Goal: Task Accomplishment & Management: Complete application form

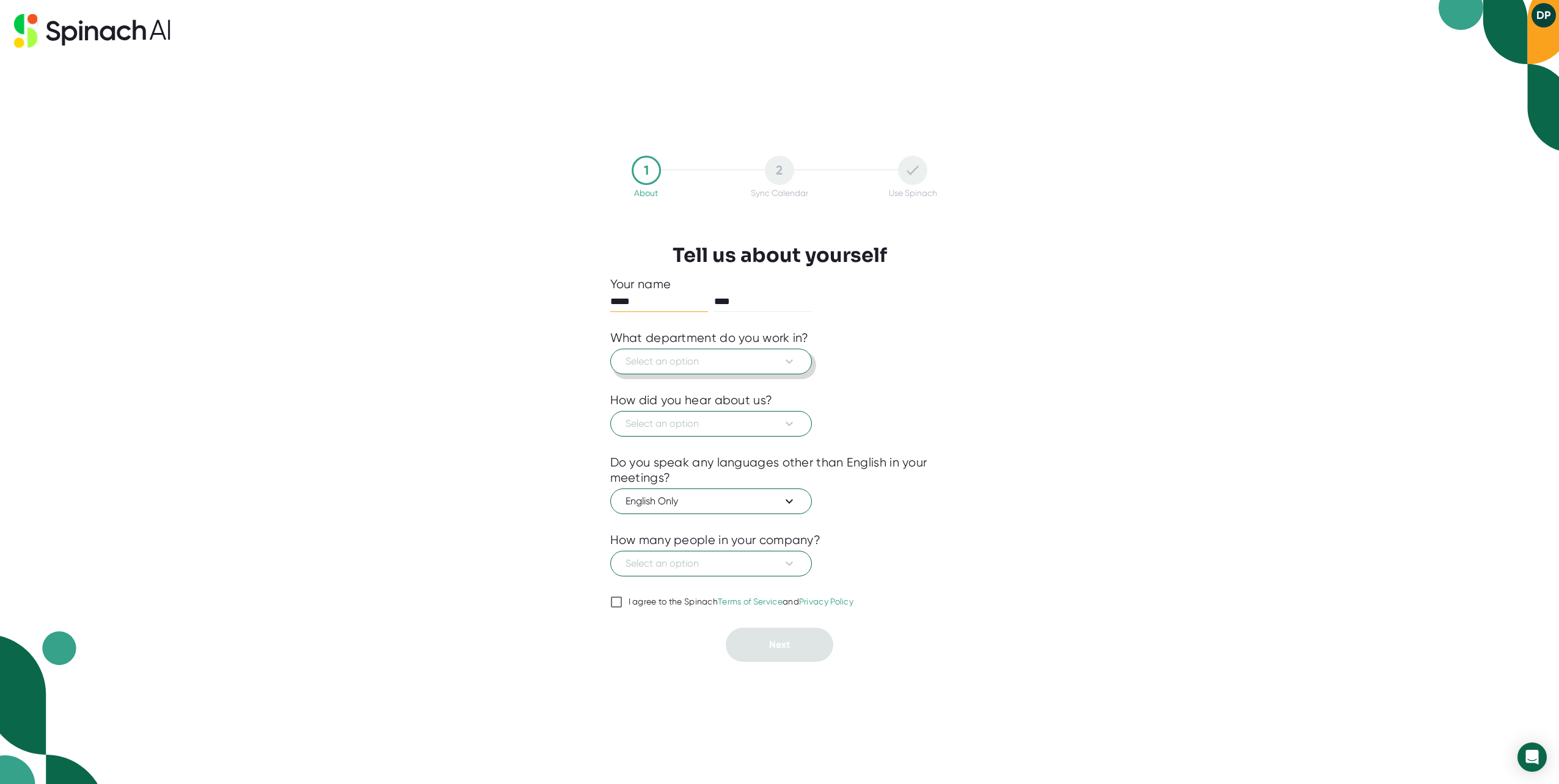
click at [672, 363] on span "Select an option" at bounding box center [711, 361] width 171 height 15
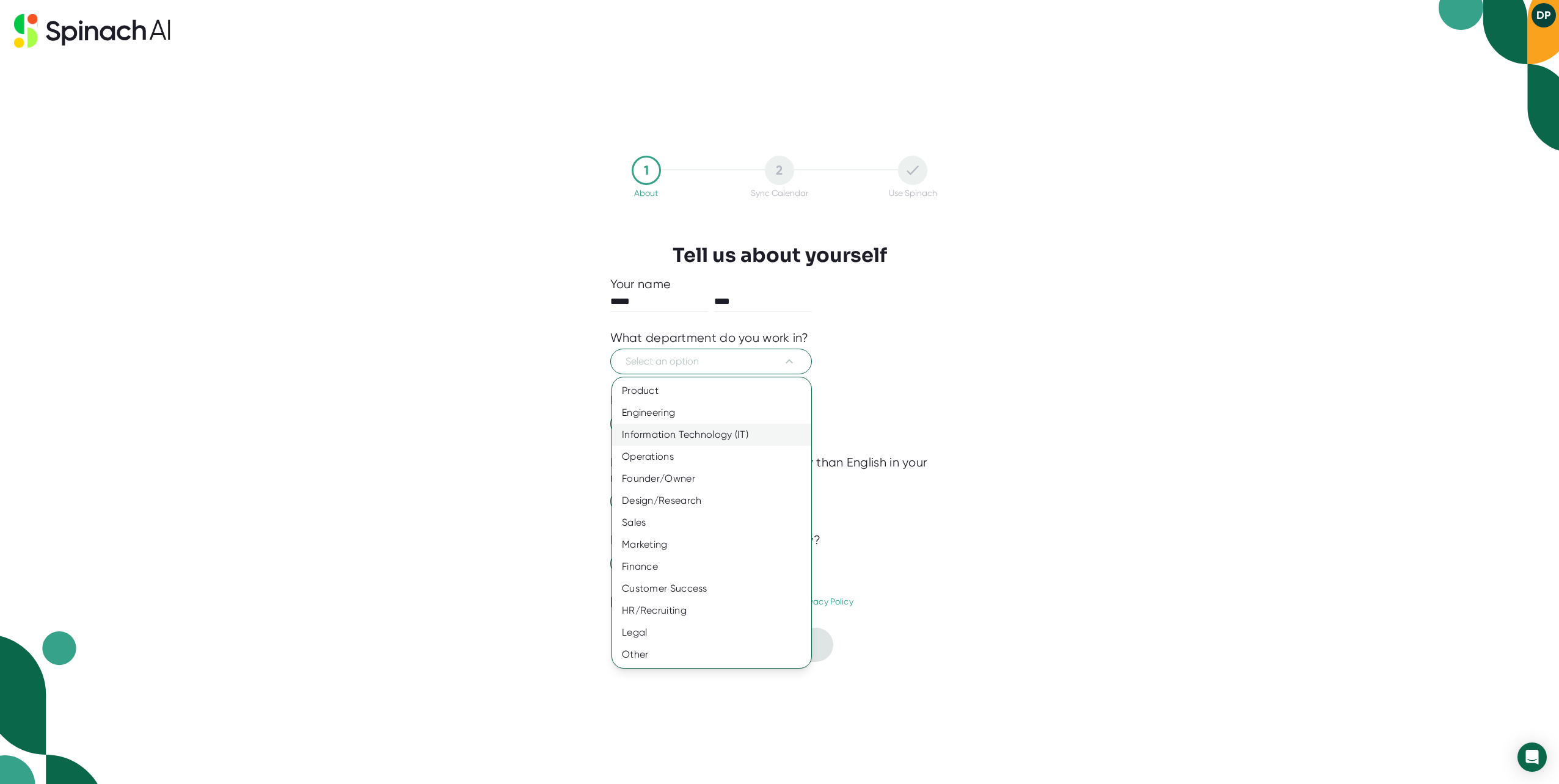
click at [664, 434] on div "Information Technology (IT)" at bounding box center [711, 435] width 199 height 22
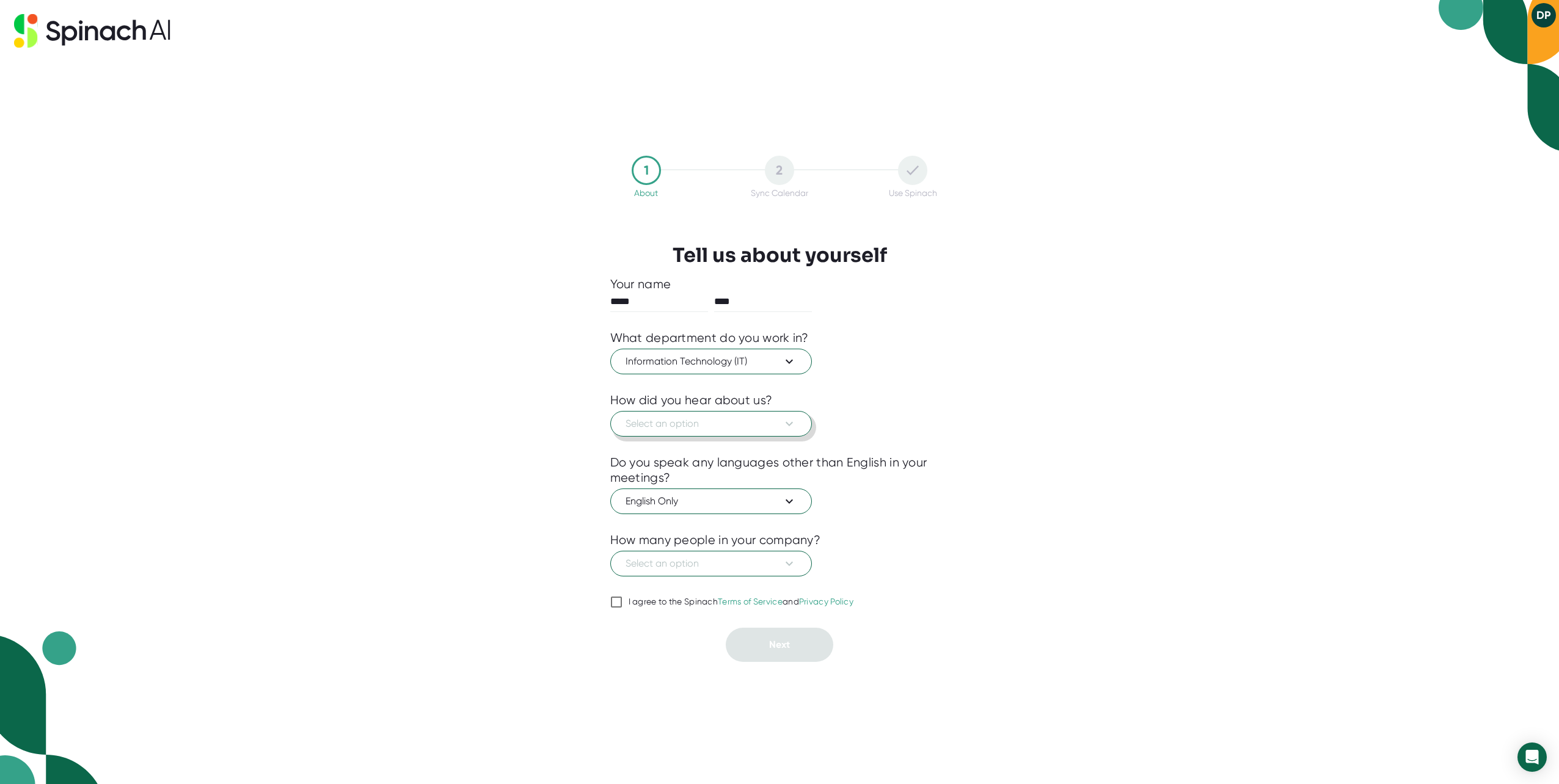
click at [668, 422] on span "Select an option" at bounding box center [711, 424] width 171 height 15
click at [666, 455] on div "Someone recommended" at bounding box center [711, 453] width 199 height 22
click at [695, 558] on span "Select an option" at bounding box center [711, 564] width 171 height 15
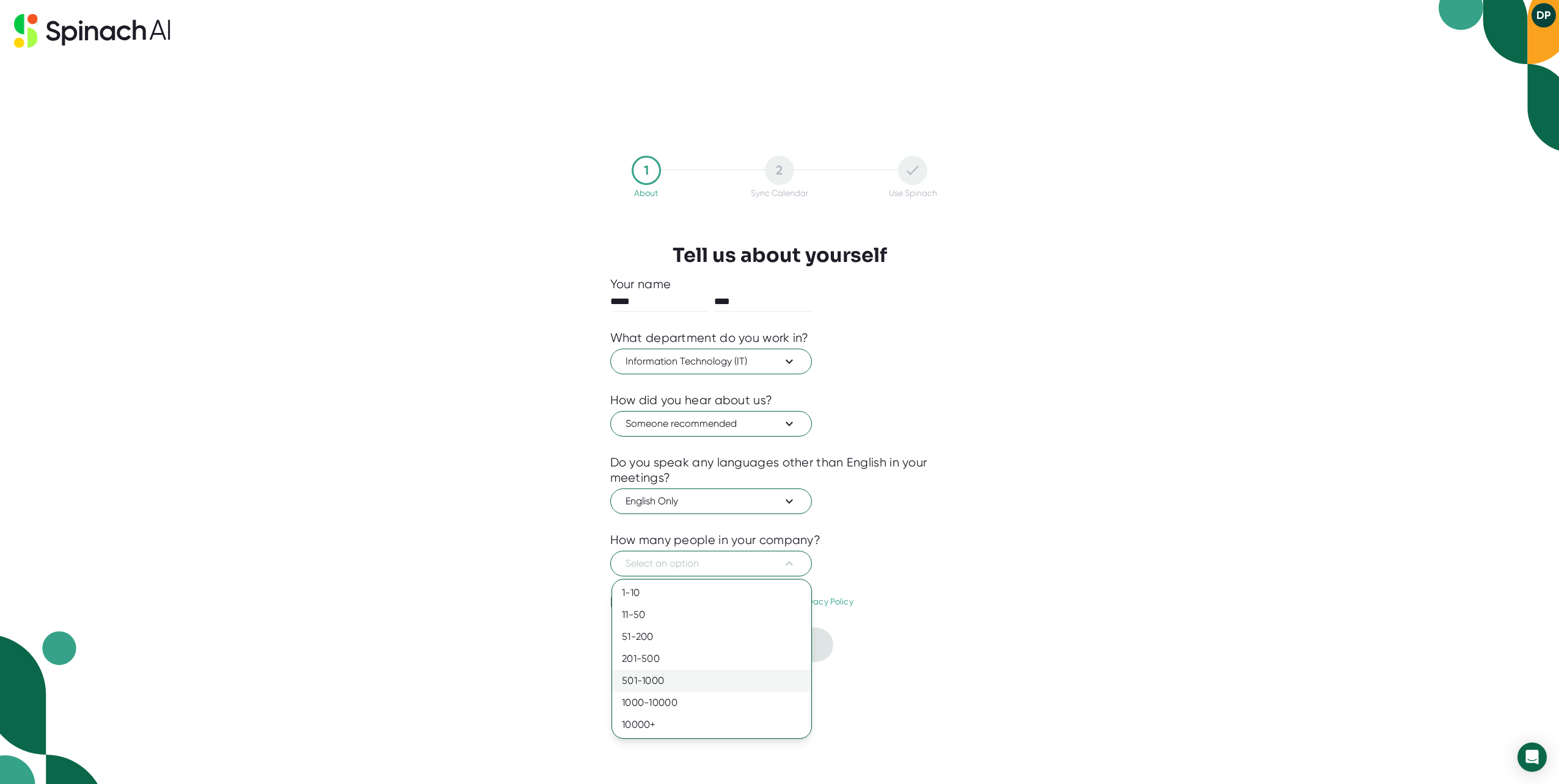
click at [653, 680] on div "501-1000" at bounding box center [711, 681] width 199 height 22
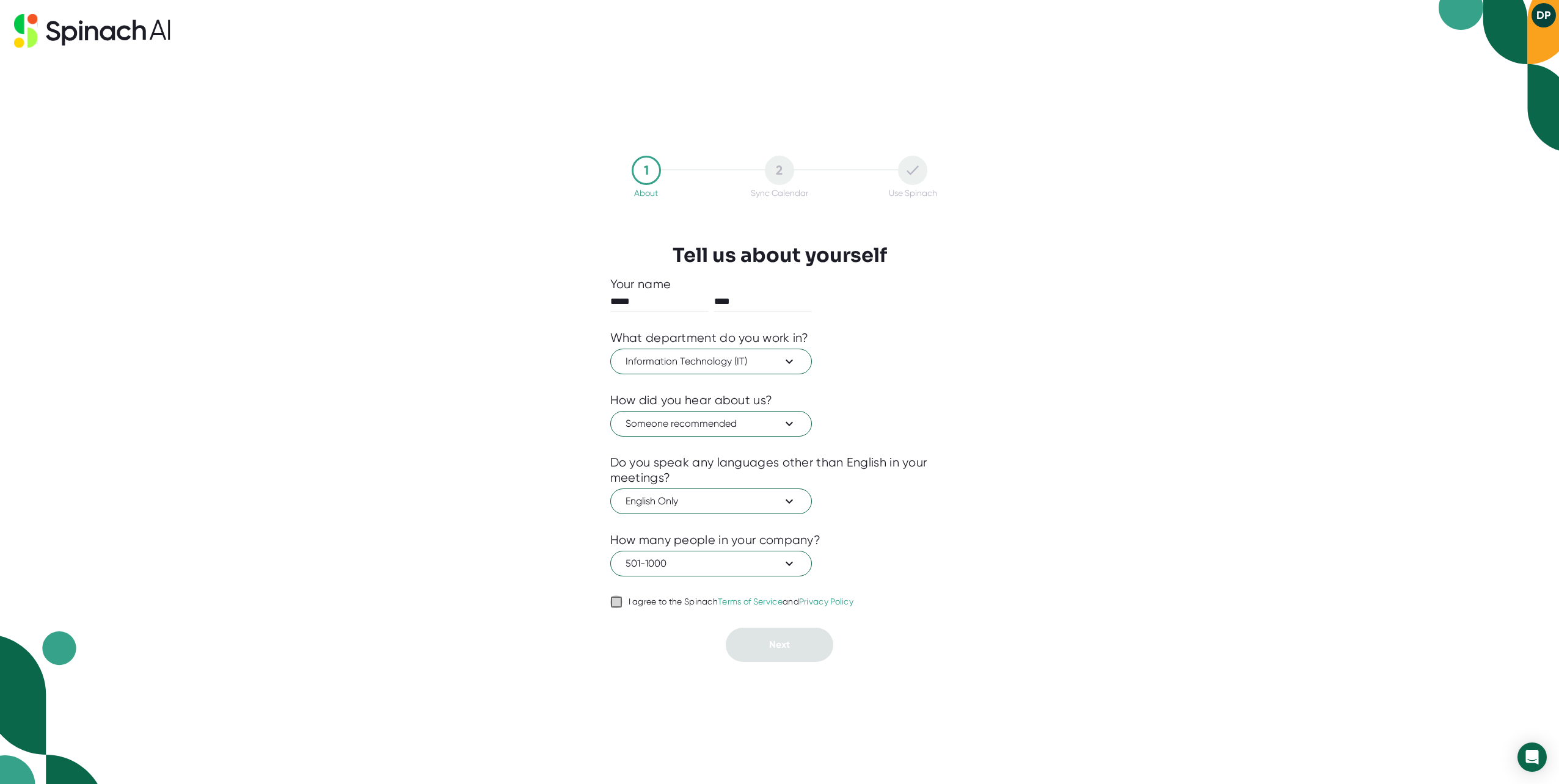
click at [616, 604] on input "I agree to the Spinach Terms of Service and Privacy Policy" at bounding box center [616, 602] width 12 height 15
checkbox input "true"
click at [758, 642] on button "Next" at bounding box center [779, 645] width 107 height 34
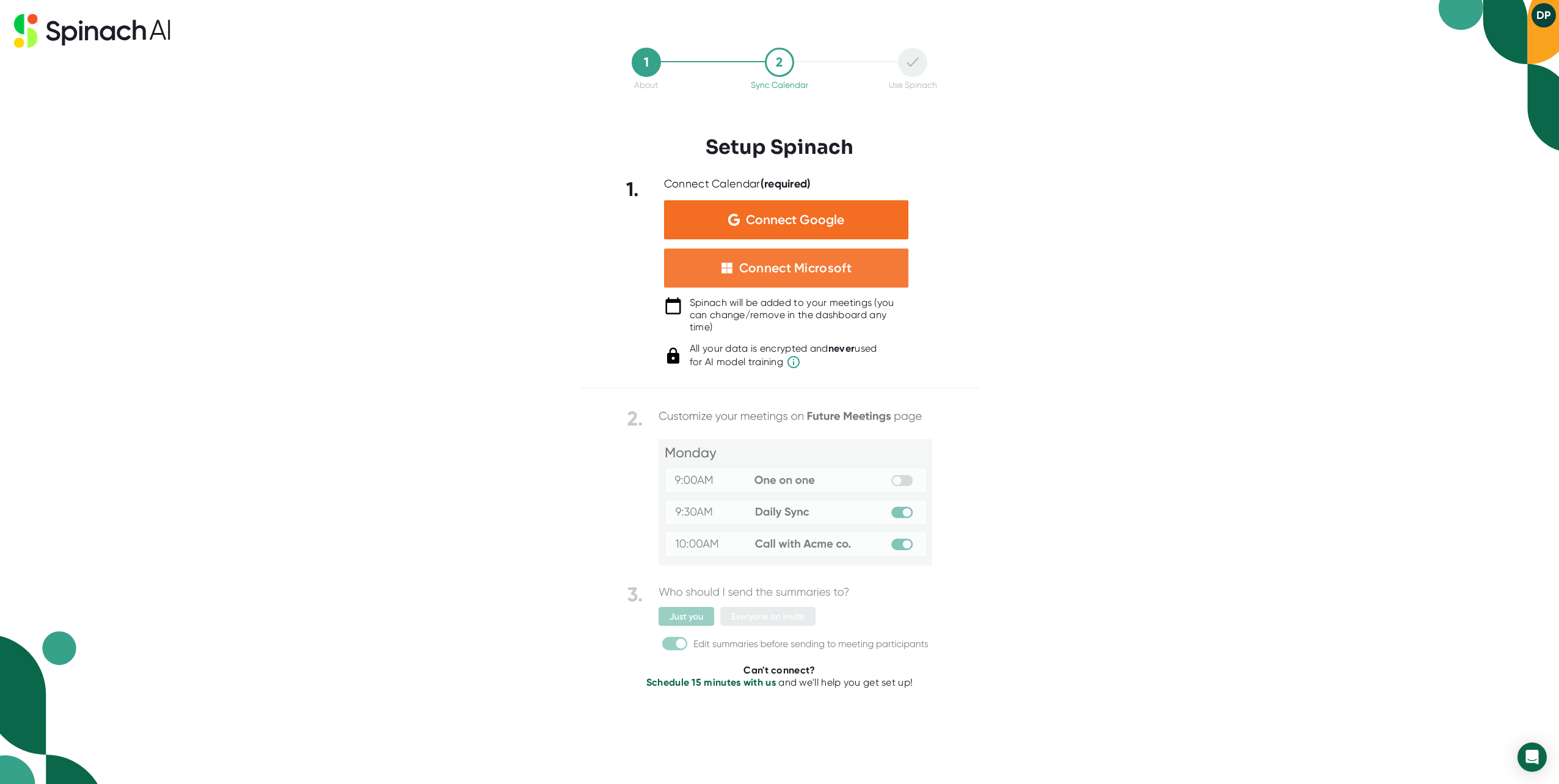
click at [763, 266] on div "Connect Microsoft" at bounding box center [795, 268] width 112 height 16
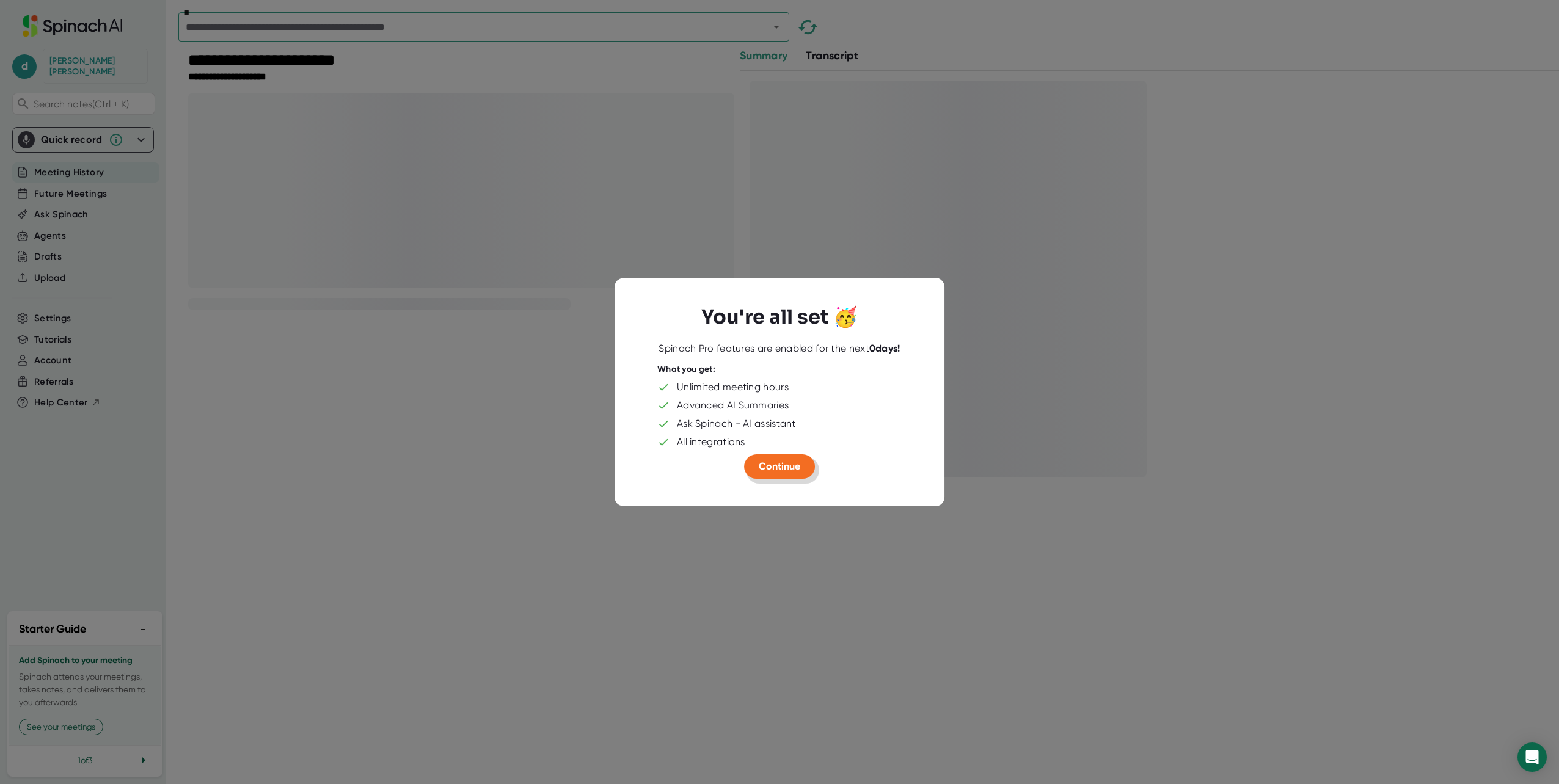
click at [771, 466] on span "Continue" at bounding box center [780, 466] width 42 height 12
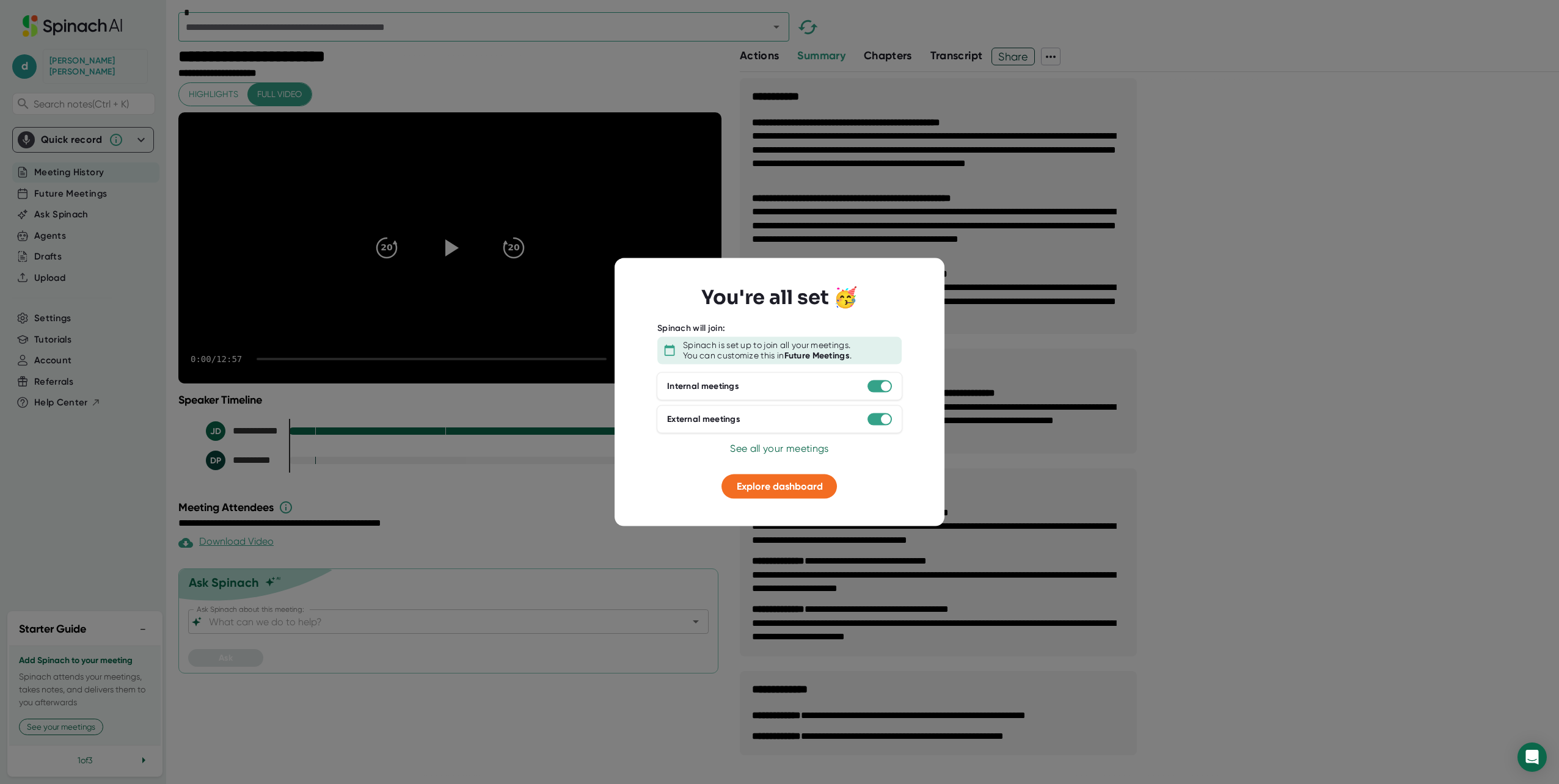
click at [761, 449] on span "See all your meetings" at bounding box center [779, 448] width 98 height 12
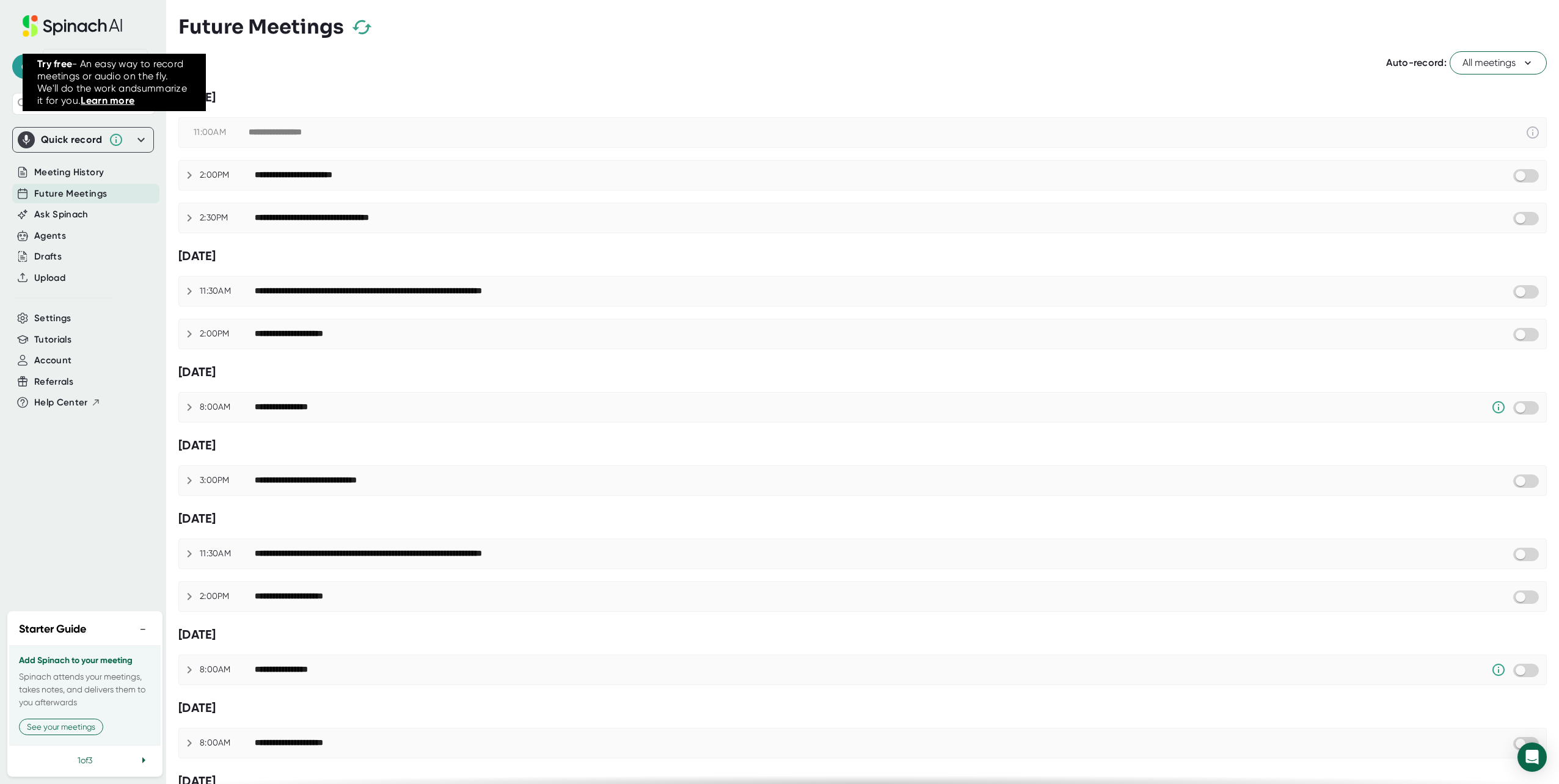
click at [117, 133] on icon at bounding box center [116, 140] width 15 height 15
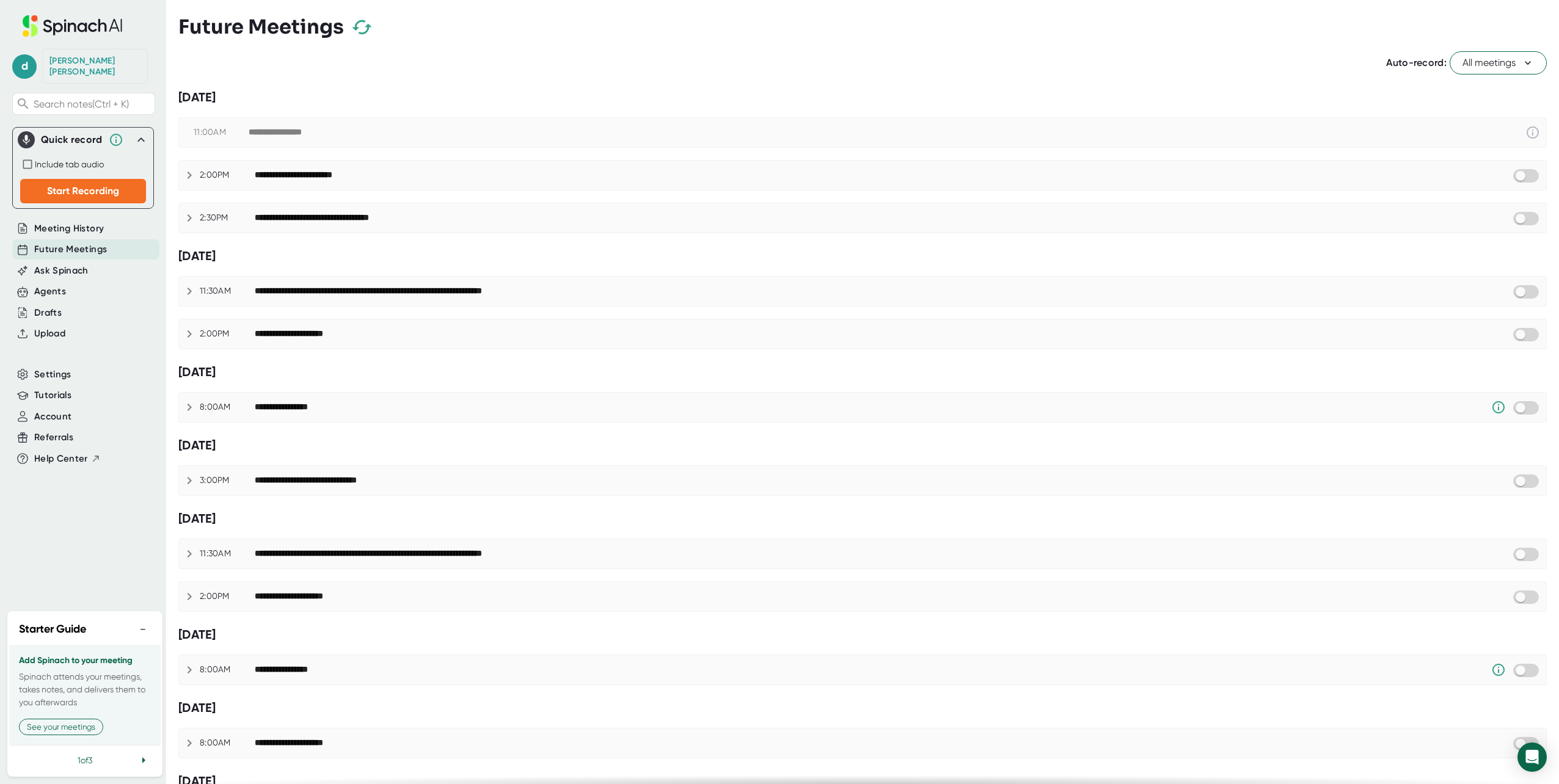
click at [144, 133] on icon at bounding box center [141, 140] width 15 height 15
click at [301, 220] on div "**********" at bounding box center [335, 218] width 160 height 11
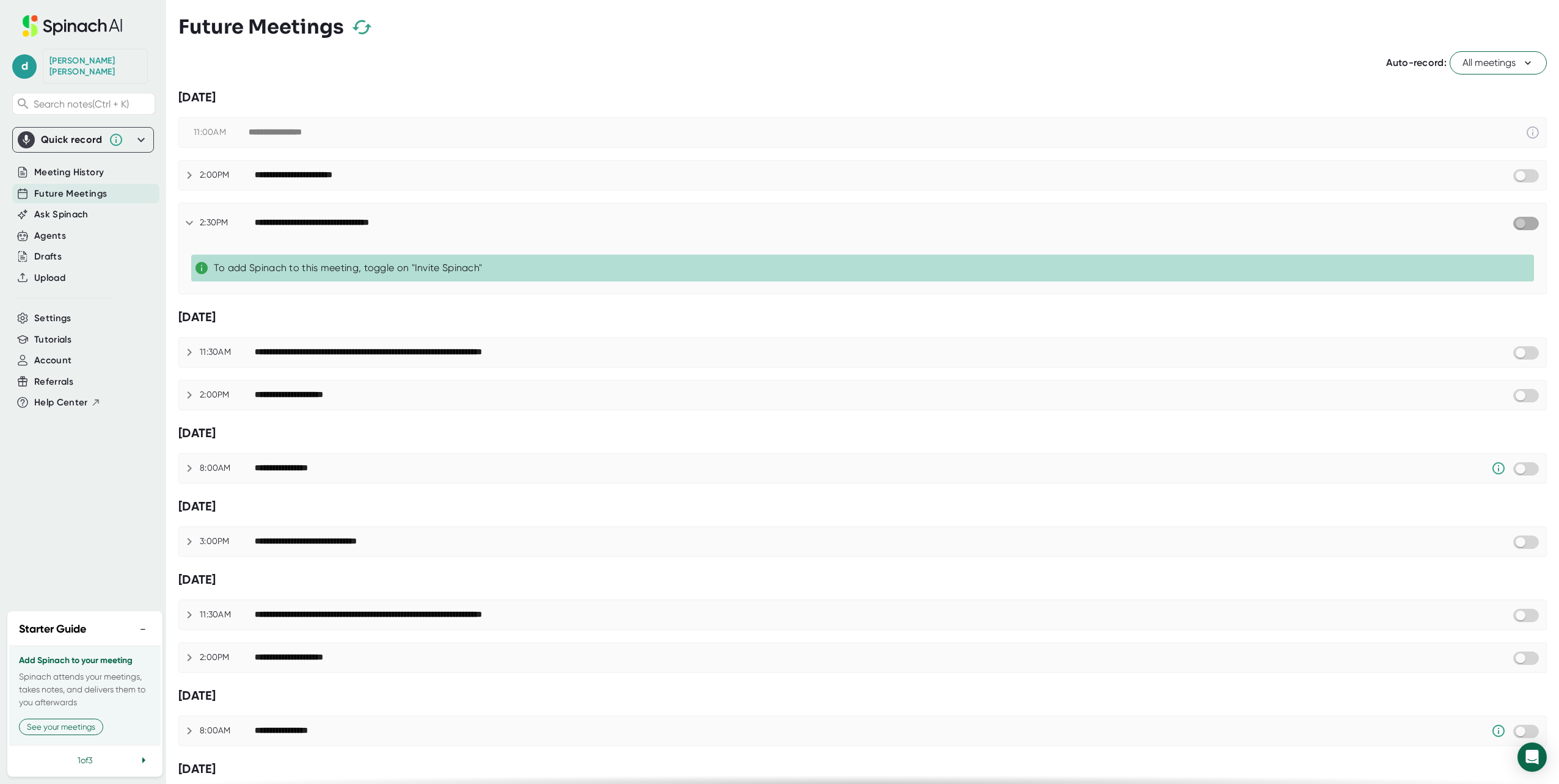
click at [1511, 223] on input "checkbox" at bounding box center [1520, 223] width 35 height 11
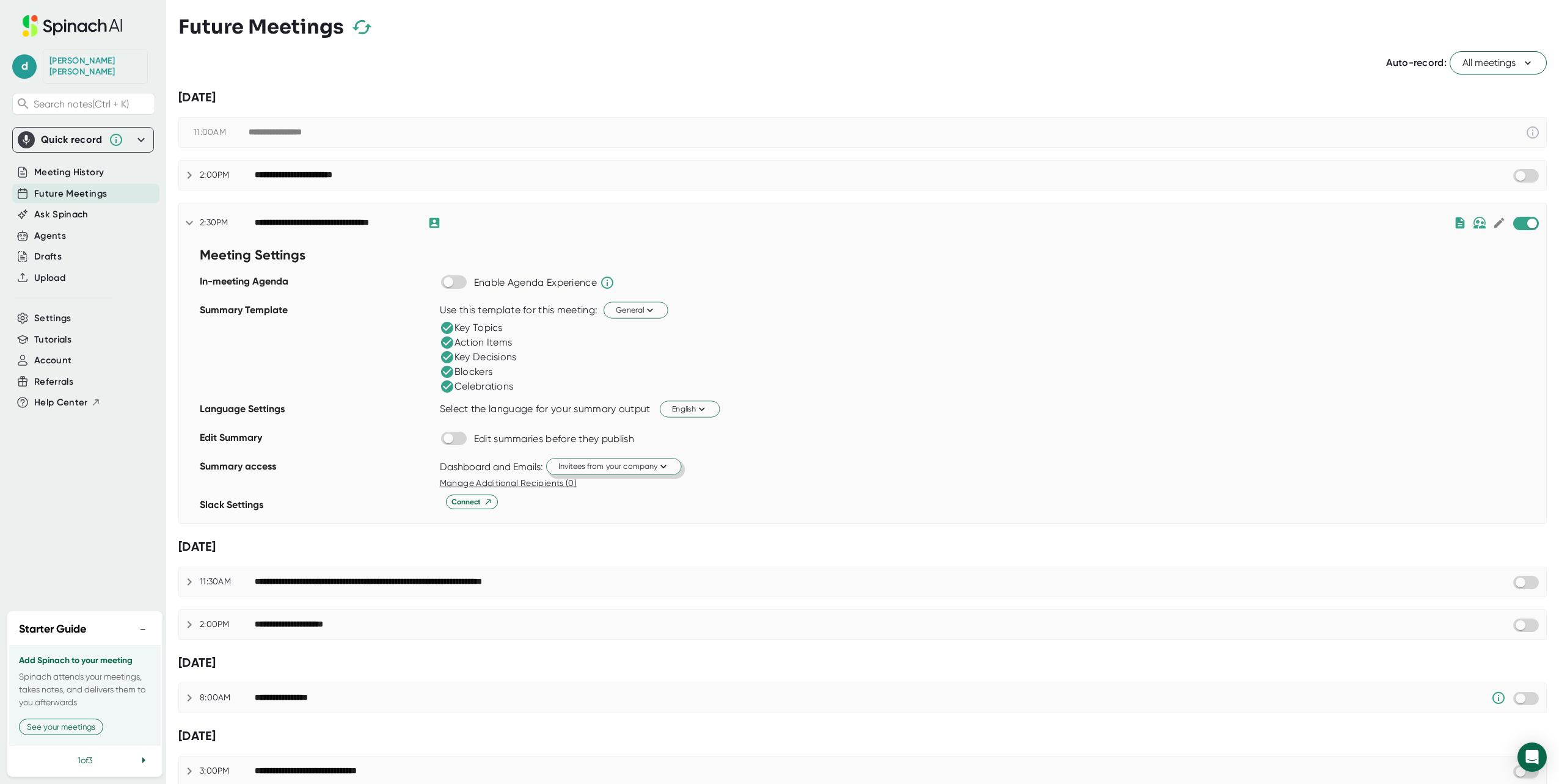
click at [596, 470] on span "Invitees from your company" at bounding box center [613, 466] width 111 height 12
click at [576, 535] on div "Invitees from your company" at bounding box center [597, 536] width 166 height 22
click at [615, 508] on div "Connect" at bounding box center [993, 502] width 1106 height 15
click at [615, 468] on span "Invitees from your company" at bounding box center [613, 466] width 111 height 12
click at [544, 518] on div "Just me" at bounding box center [597, 514] width 166 height 22
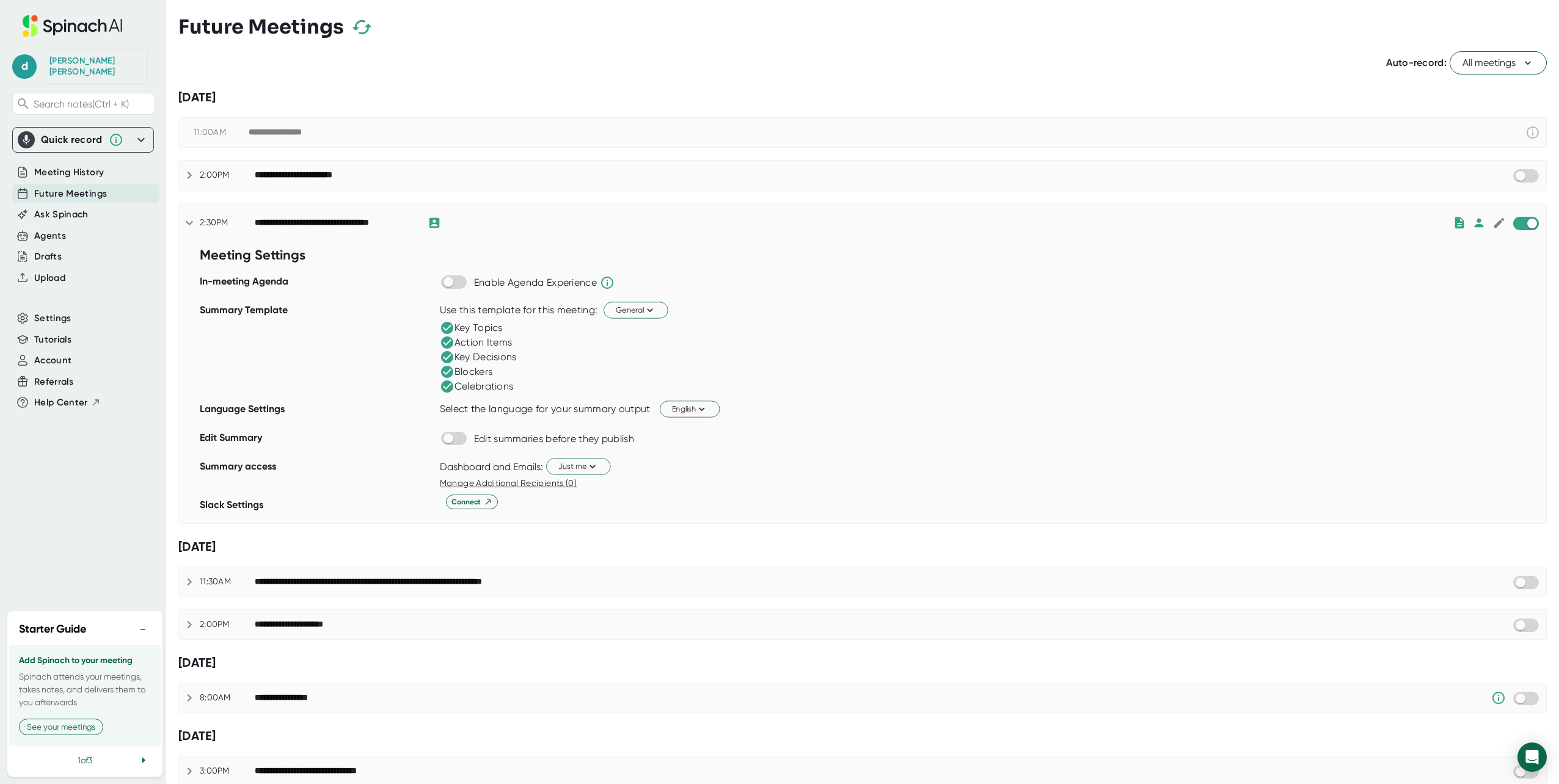
click at [189, 225] on icon at bounding box center [189, 223] width 7 height 5
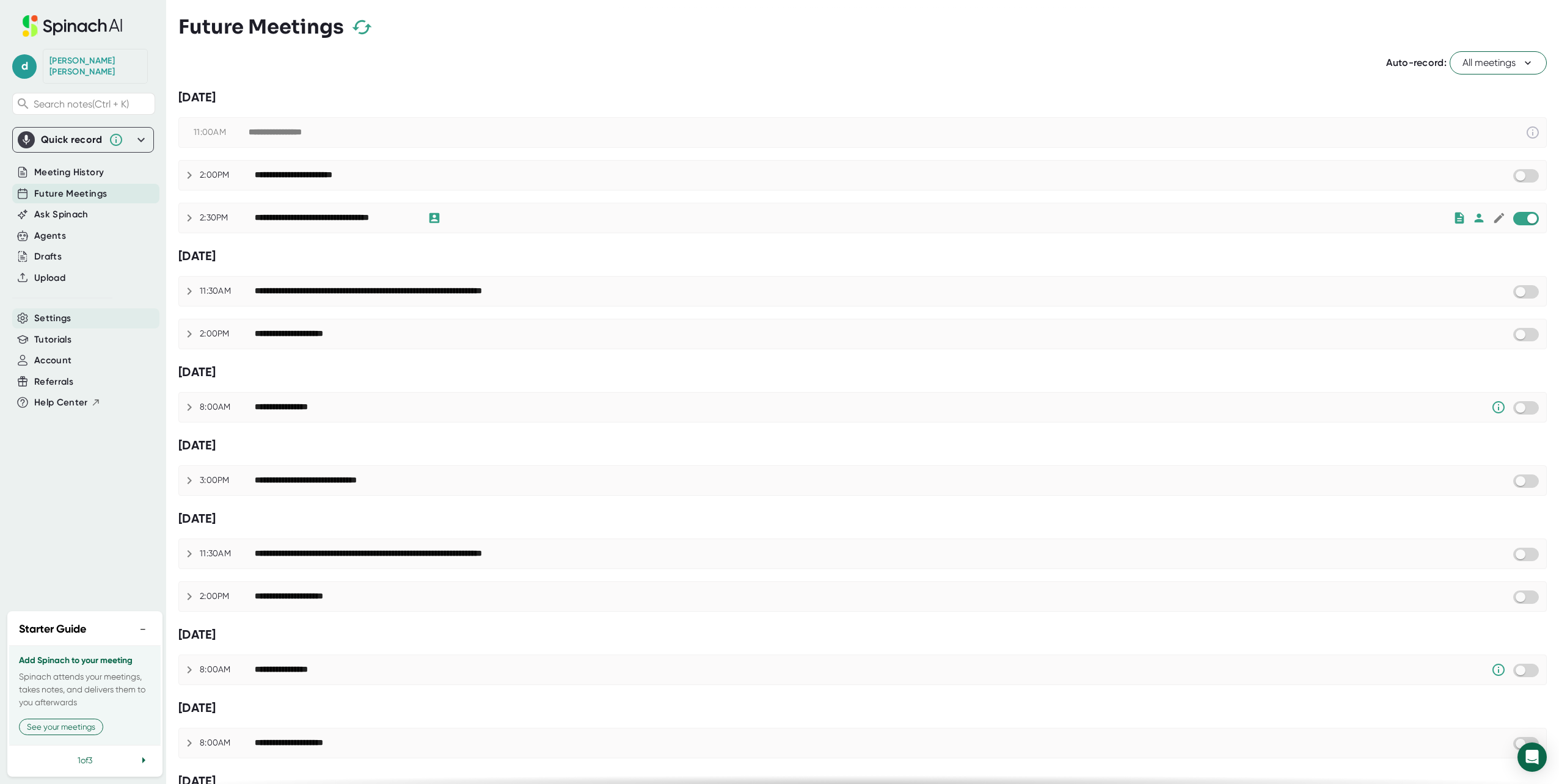
click at [58, 312] on span "Settings" at bounding box center [53, 319] width 37 height 14
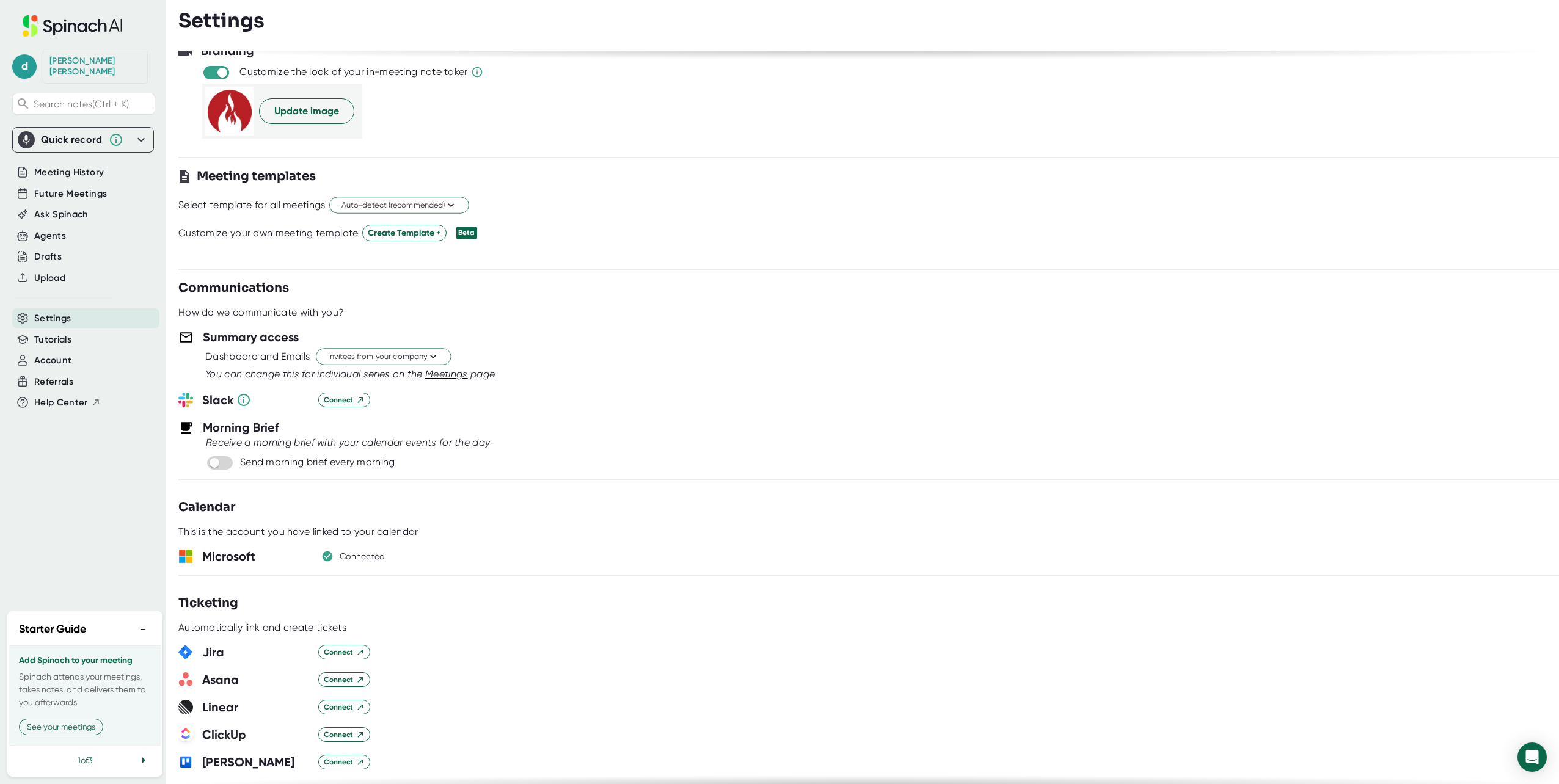
scroll to position [244, 0]
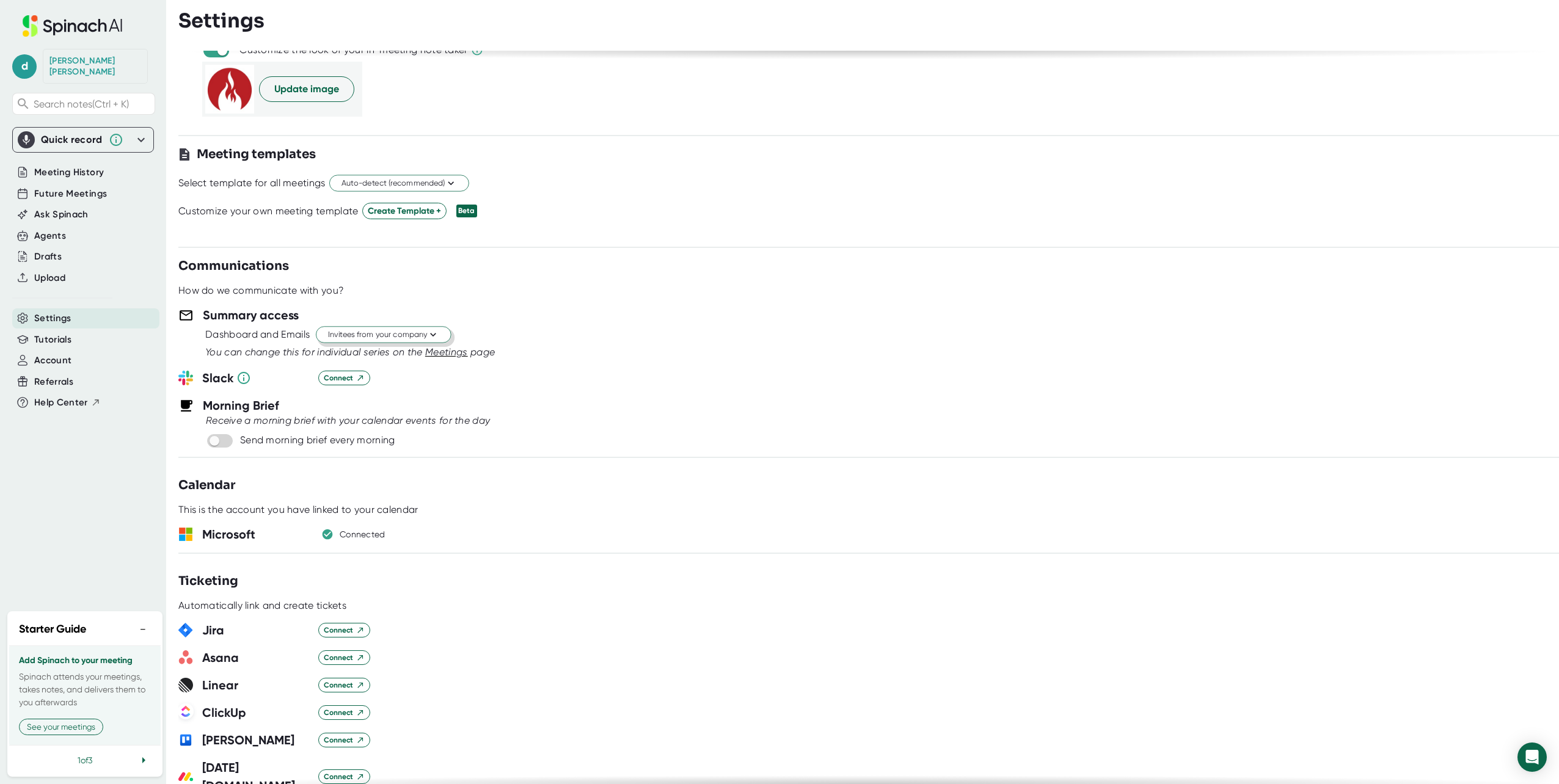
click at [412, 335] on span "Invitees from your company" at bounding box center [383, 335] width 111 height 12
click at [388, 404] on div "Invitees from your company" at bounding box center [367, 404] width 166 height 22
click at [574, 312] on div "Summary access" at bounding box center [868, 315] width 1380 height 18
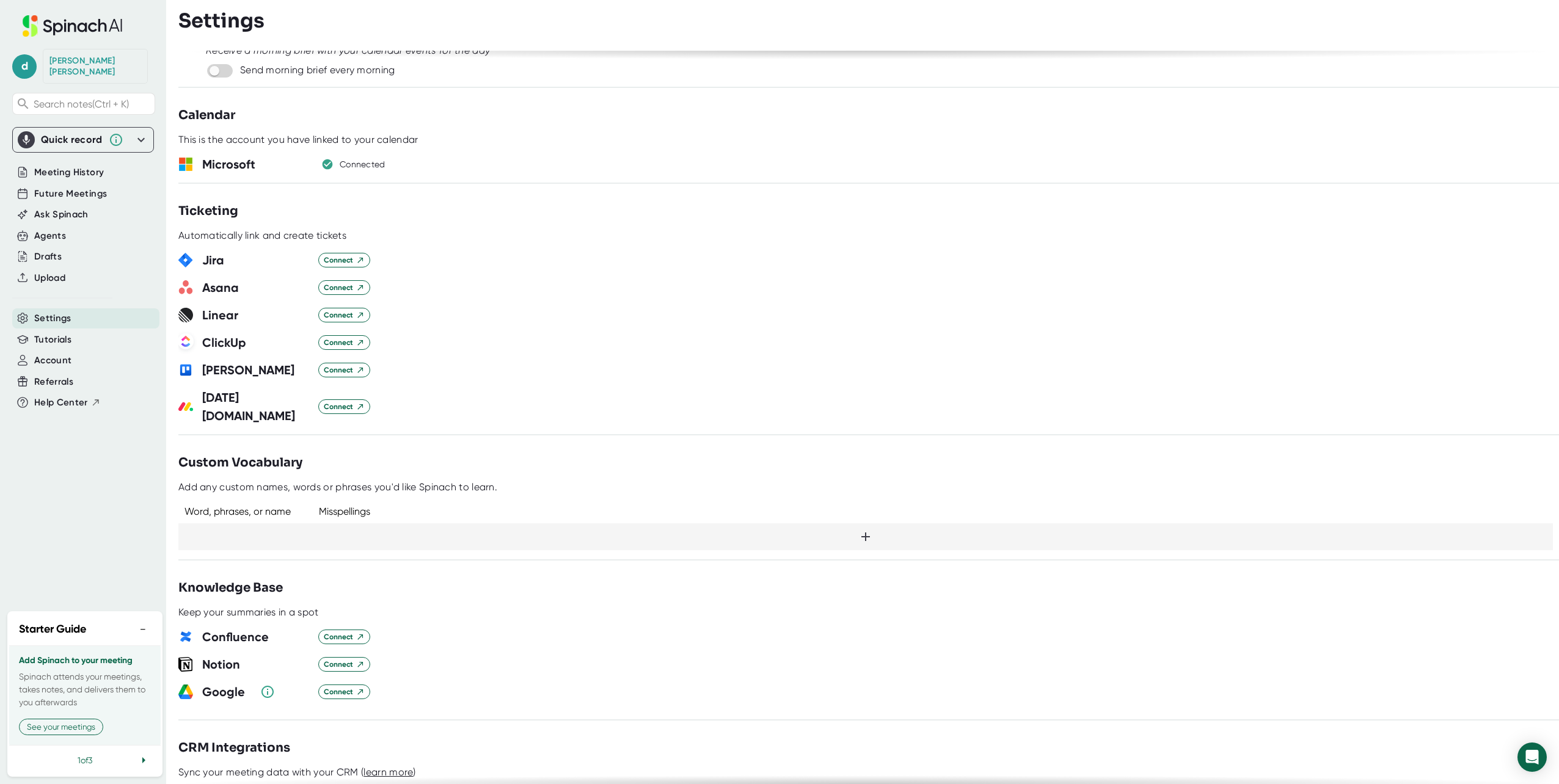
scroll to position [540, 0]
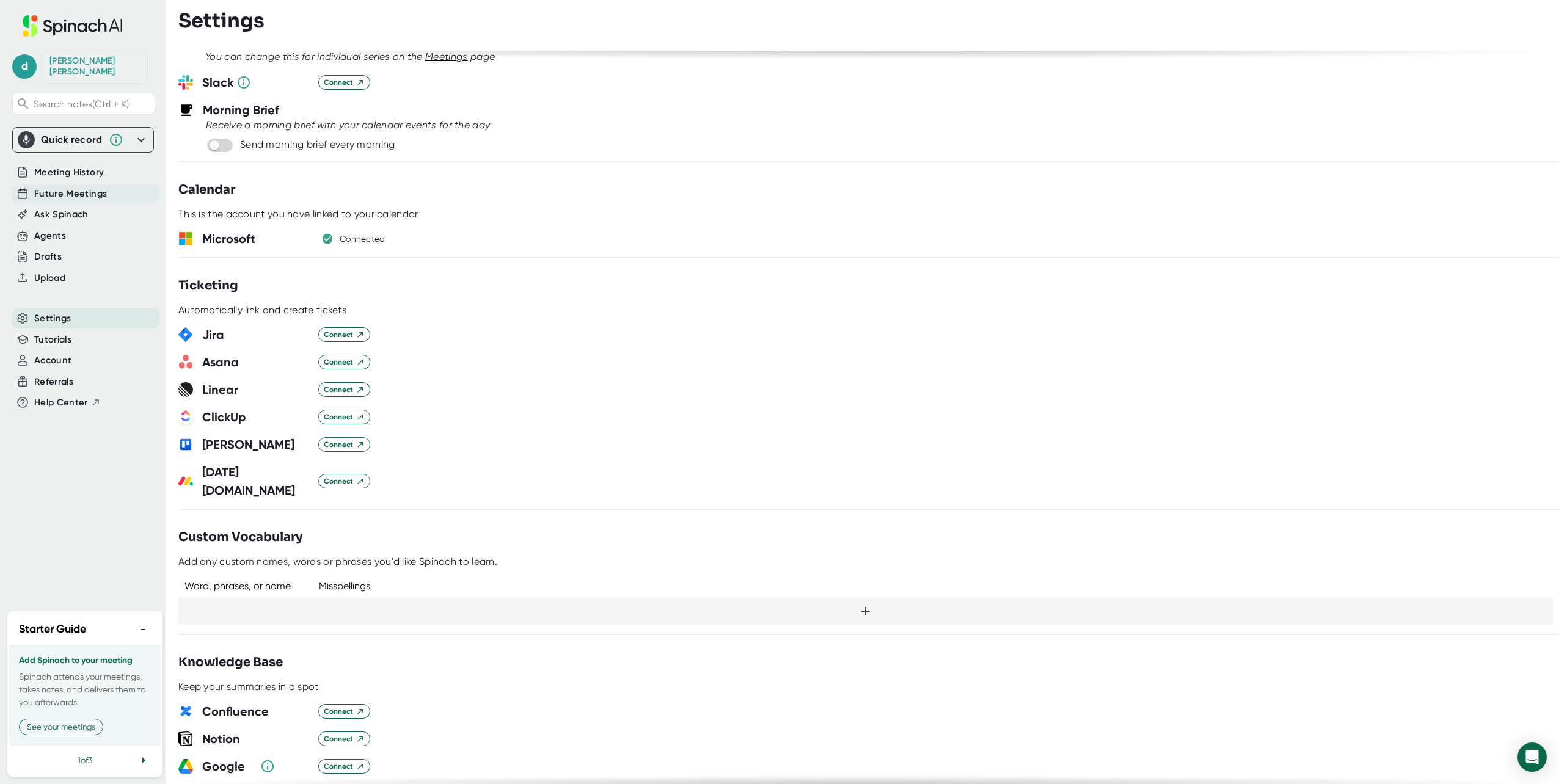
click at [57, 187] on span "Future Meetings" at bounding box center [71, 194] width 73 height 14
